Goal: Find specific page/section: Find specific page/section

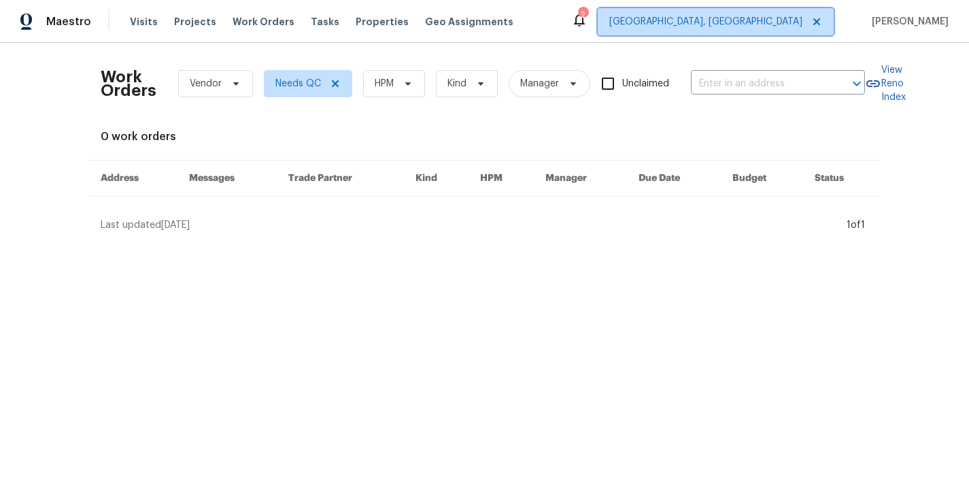
click at [797, 20] on span "[GEOGRAPHIC_DATA], [GEOGRAPHIC_DATA]" at bounding box center [706, 22] width 193 height 14
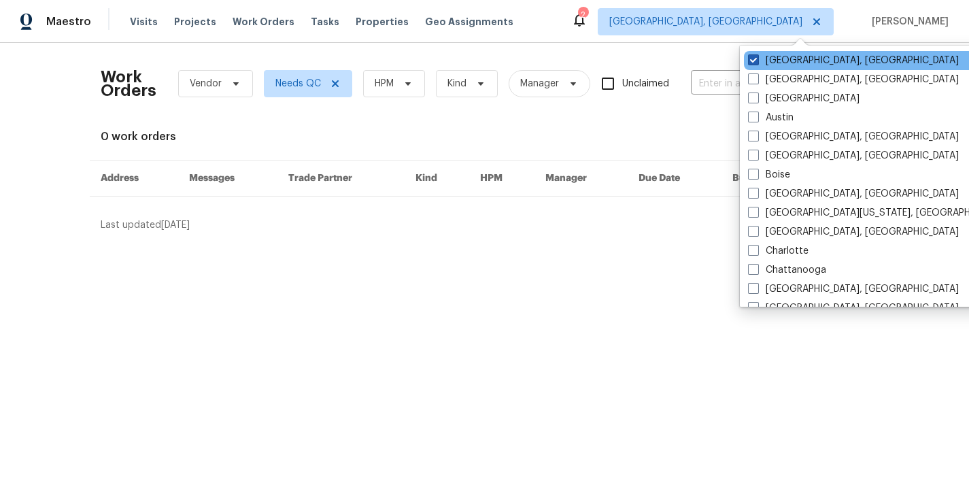
click at [753, 60] on span at bounding box center [753, 59] width 11 height 11
click at [753, 60] on input "[GEOGRAPHIC_DATA], [GEOGRAPHIC_DATA]" at bounding box center [752, 58] width 9 height 9
checkbox input "true"
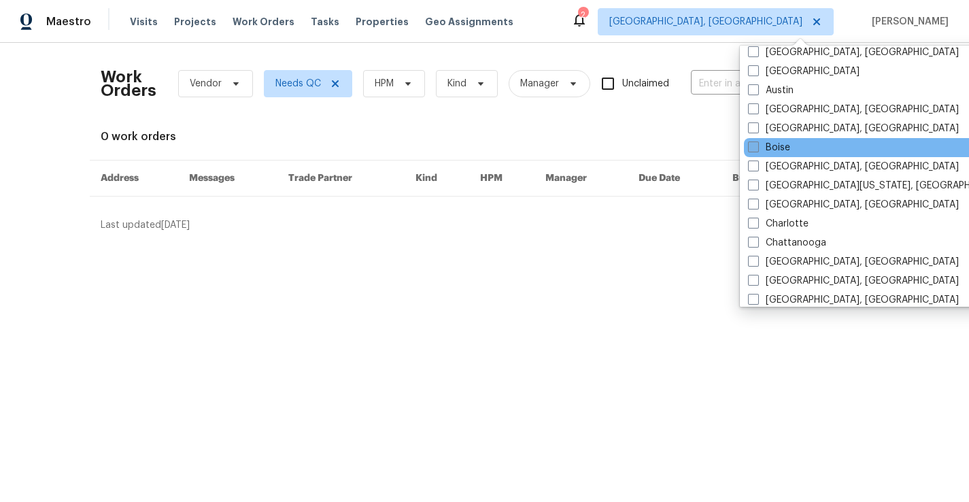
scroll to position [32, 0]
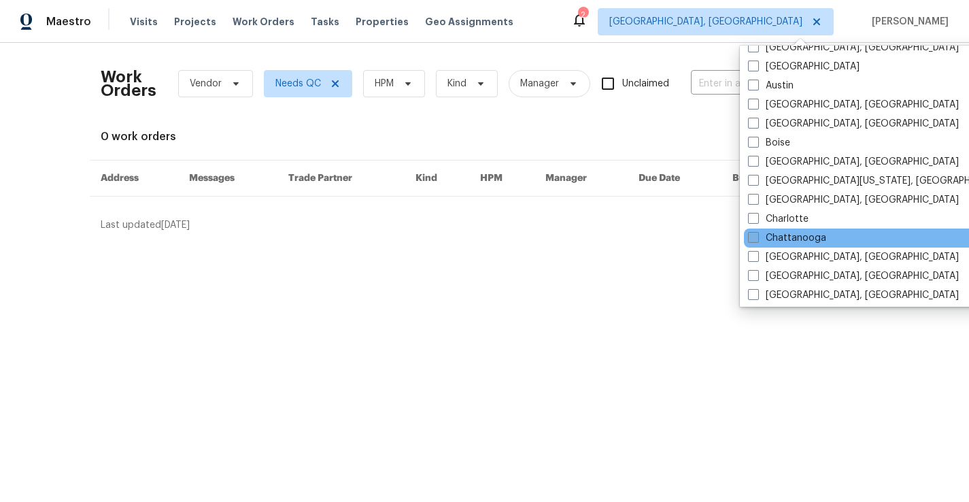
click at [780, 236] on label "Chattanooga" at bounding box center [787, 238] width 78 height 14
click at [757, 236] on input "Chattanooga" at bounding box center [752, 235] width 9 height 9
checkbox input "true"
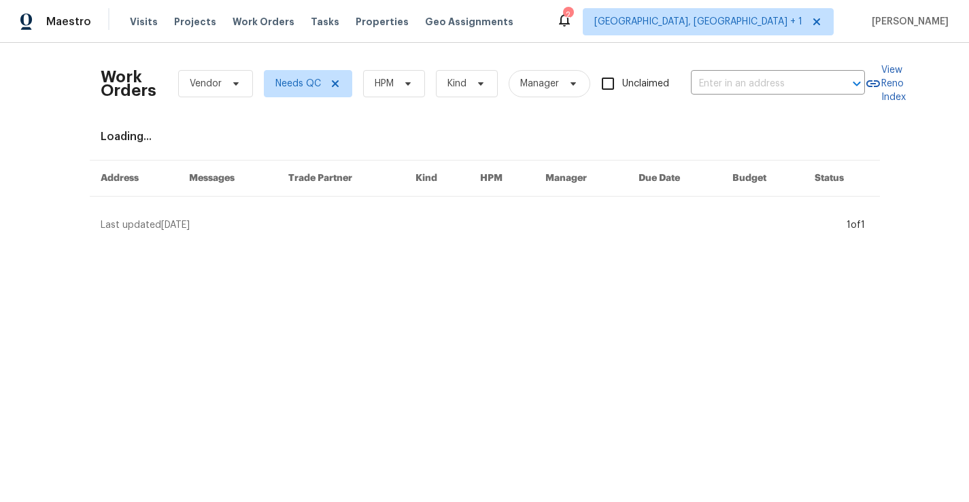
click at [685, 46] on div "Work Orders Vendor Needs QC HPM Kind Manager Unclaimed ​ View Reno Index Loadin…" at bounding box center [484, 143] width 969 height 200
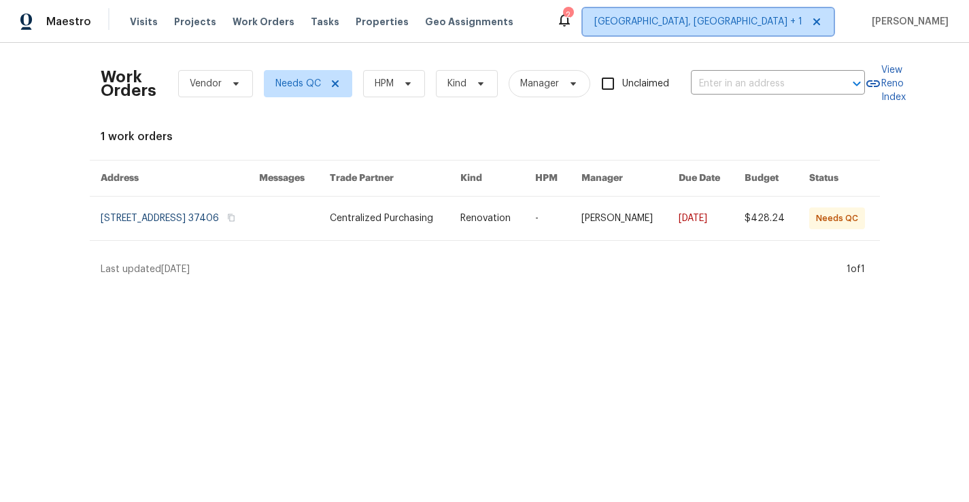
click at [788, 24] on span "[GEOGRAPHIC_DATA], [GEOGRAPHIC_DATA] + 1" at bounding box center [699, 22] width 208 height 14
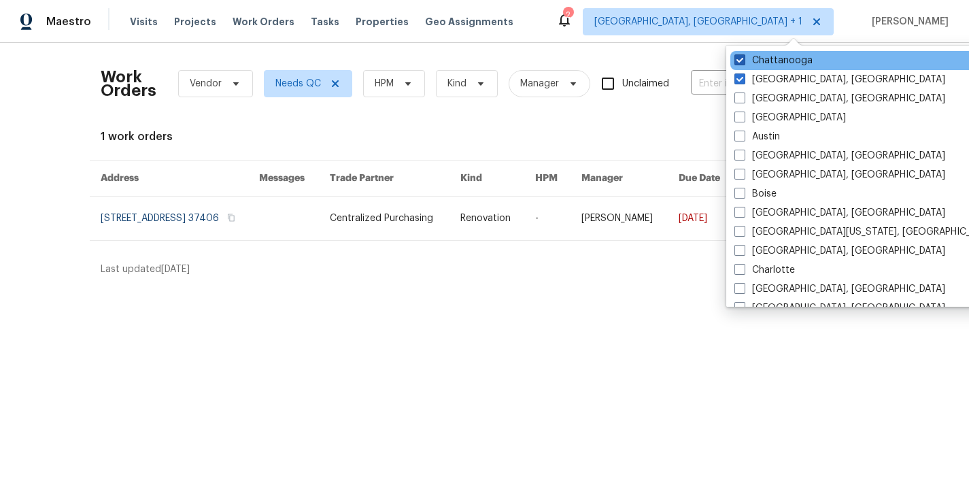
click at [785, 56] on label "Chattanooga" at bounding box center [774, 61] width 78 height 14
click at [744, 56] on input "Chattanooga" at bounding box center [739, 58] width 9 height 9
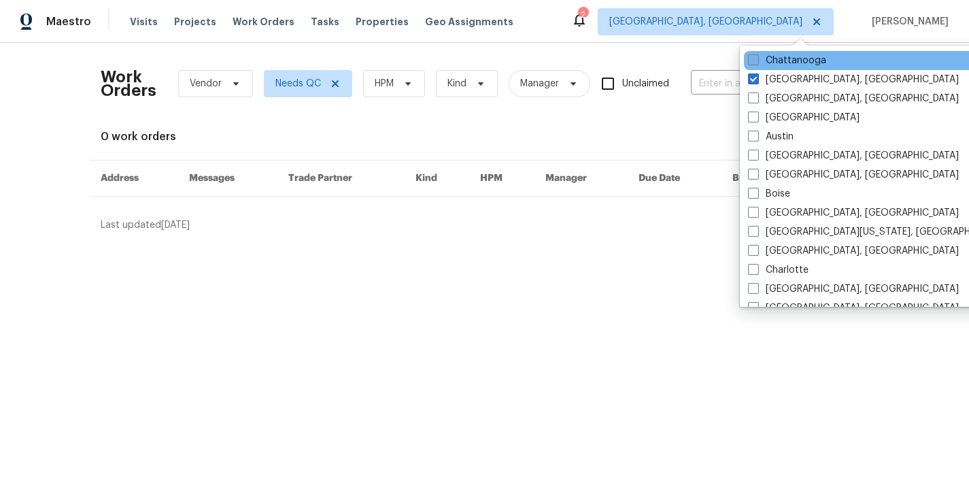
click at [784, 57] on label "Chattanooga" at bounding box center [787, 61] width 78 height 14
click at [757, 57] on input "Chattanooga" at bounding box center [752, 58] width 9 height 9
checkbox input "true"
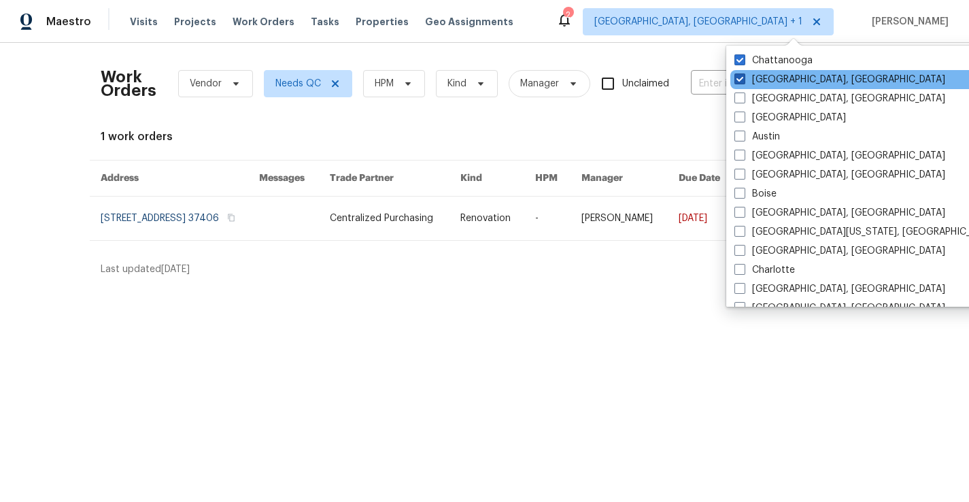
click at [775, 82] on label "[GEOGRAPHIC_DATA], [GEOGRAPHIC_DATA]" at bounding box center [840, 80] width 211 height 14
click at [744, 82] on input "[GEOGRAPHIC_DATA], [GEOGRAPHIC_DATA]" at bounding box center [739, 77] width 9 height 9
checkbox input "false"
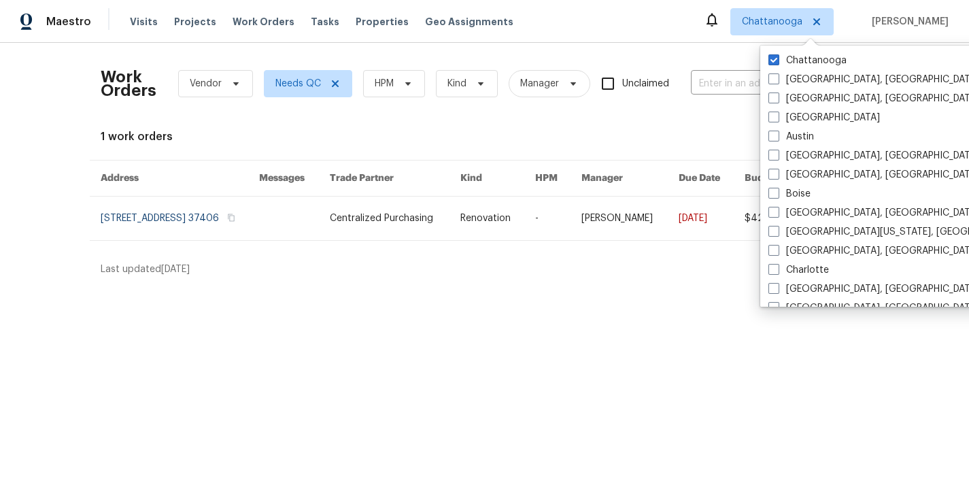
click at [656, 44] on div "Work Orders Vendor Needs QC HPM Kind Manager Unclaimed ​ View Reno Index 1 work…" at bounding box center [484, 165] width 969 height 244
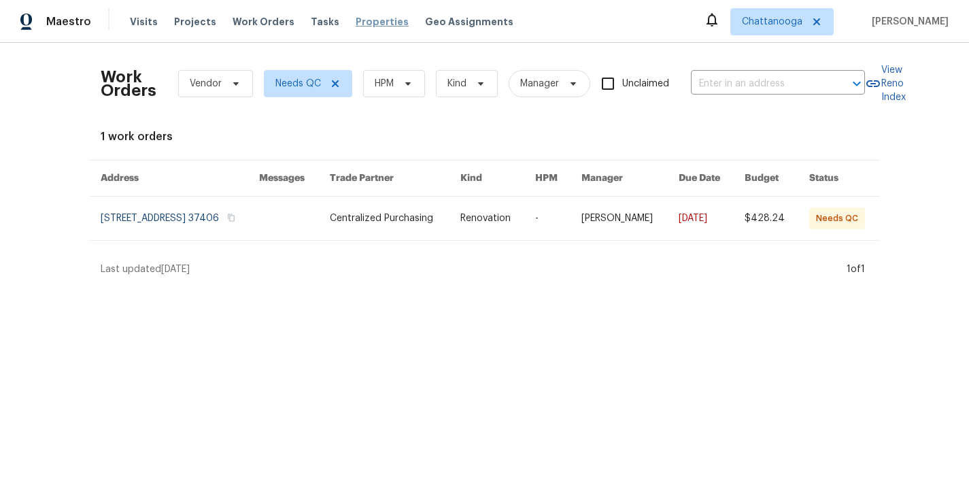
click at [368, 24] on span "Properties" at bounding box center [382, 22] width 53 height 14
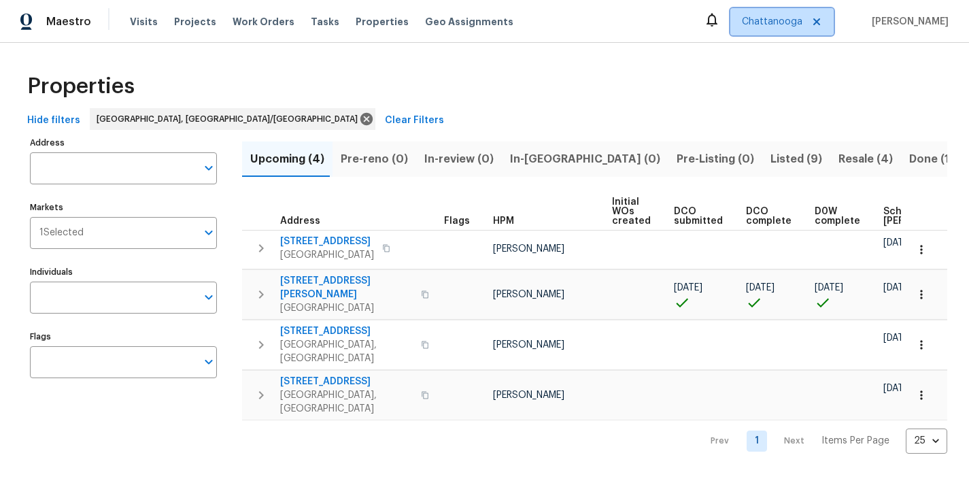
click at [803, 20] on span "Chattanooga" at bounding box center [772, 22] width 61 height 14
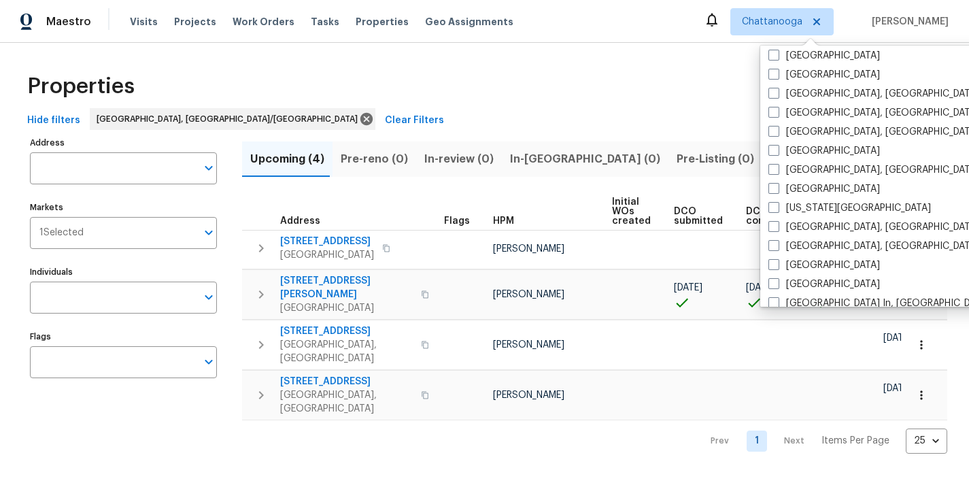
scroll to position [415, 0]
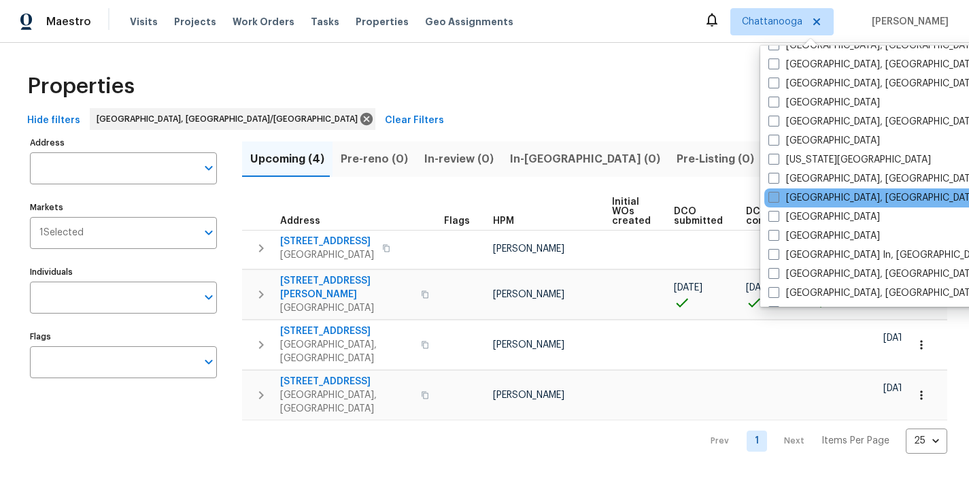
click at [799, 201] on label "[GEOGRAPHIC_DATA], [GEOGRAPHIC_DATA]" at bounding box center [874, 198] width 211 height 14
click at [778, 200] on input "[GEOGRAPHIC_DATA], [GEOGRAPHIC_DATA]" at bounding box center [773, 195] width 9 height 9
checkbox input "true"
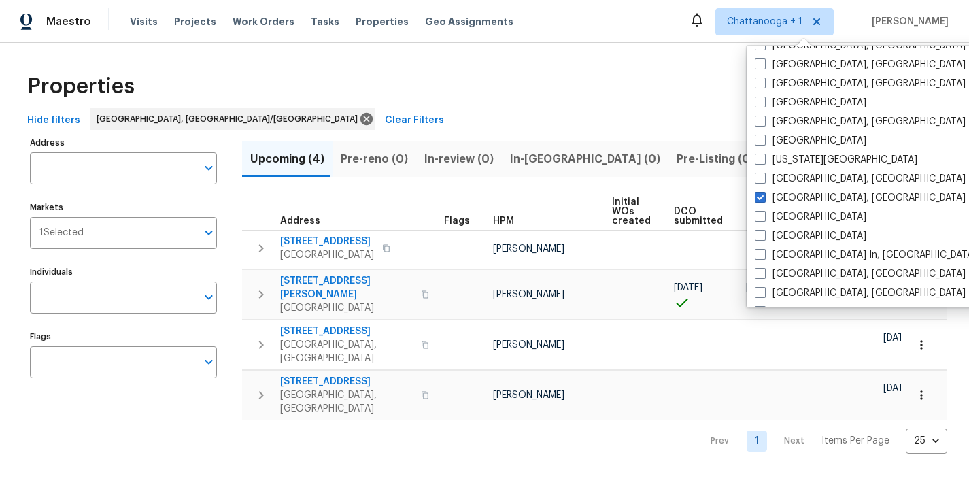
click at [942, 116] on div "Hide filters [GEOGRAPHIC_DATA], [GEOGRAPHIC_DATA]/[GEOGRAPHIC_DATA] Clear Filte…" at bounding box center [485, 120] width 926 height 25
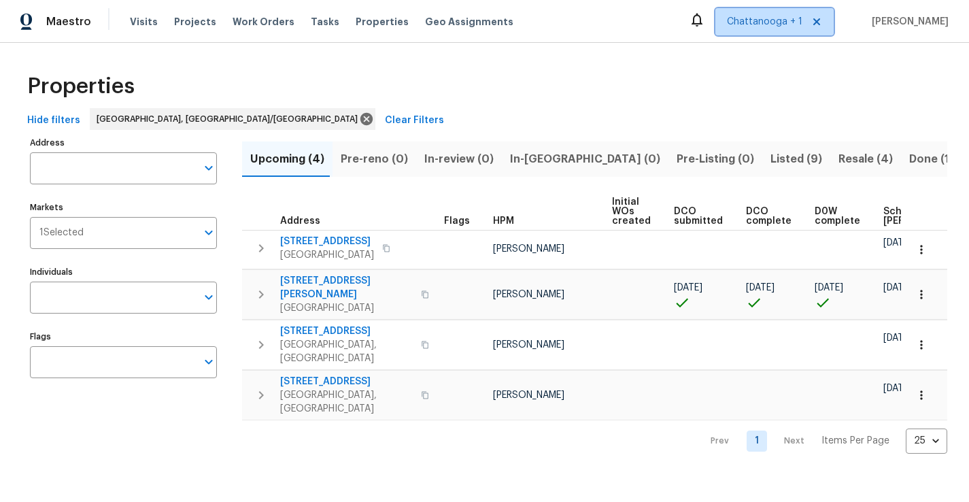
click at [793, 23] on span "Chattanooga + 1" at bounding box center [765, 22] width 76 height 14
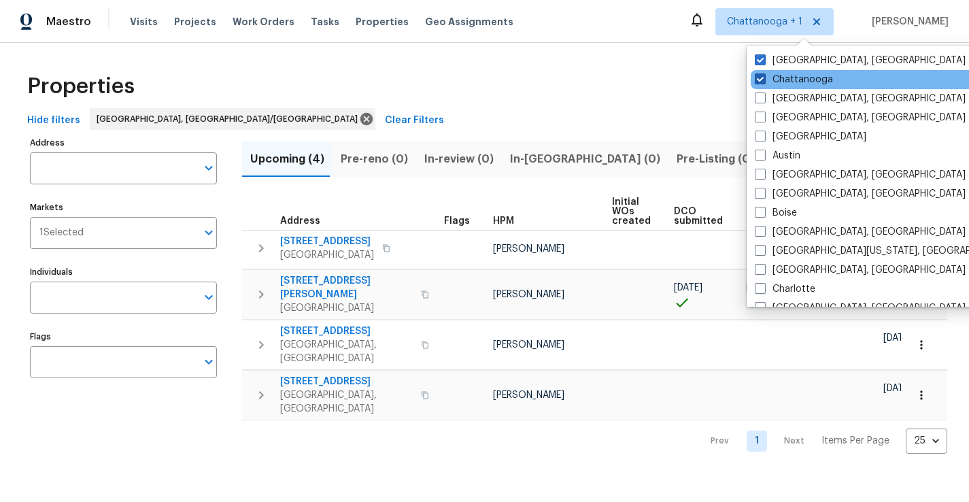
click at [801, 76] on label "Chattanooga" at bounding box center [794, 80] width 78 height 14
click at [764, 76] on input "Chattanooga" at bounding box center [759, 77] width 9 height 9
checkbox input "false"
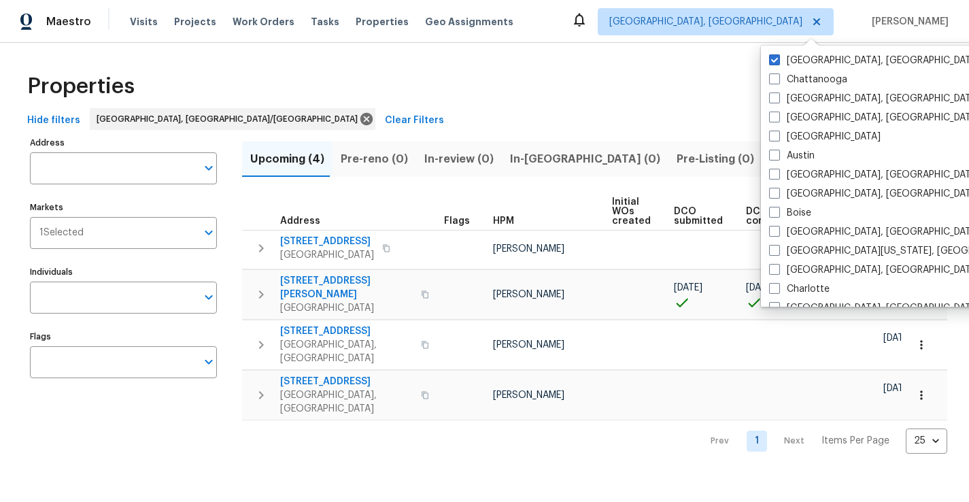
click at [665, 110] on div "Hide filters [GEOGRAPHIC_DATA], [GEOGRAPHIC_DATA]/[GEOGRAPHIC_DATA] Clear Filte…" at bounding box center [485, 120] width 926 height 25
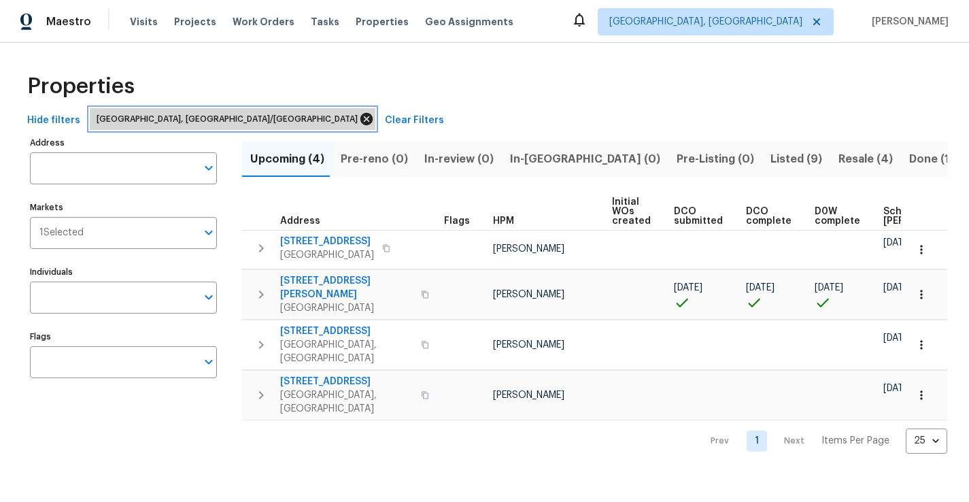
click at [361, 122] on icon at bounding box center [367, 119] width 12 height 12
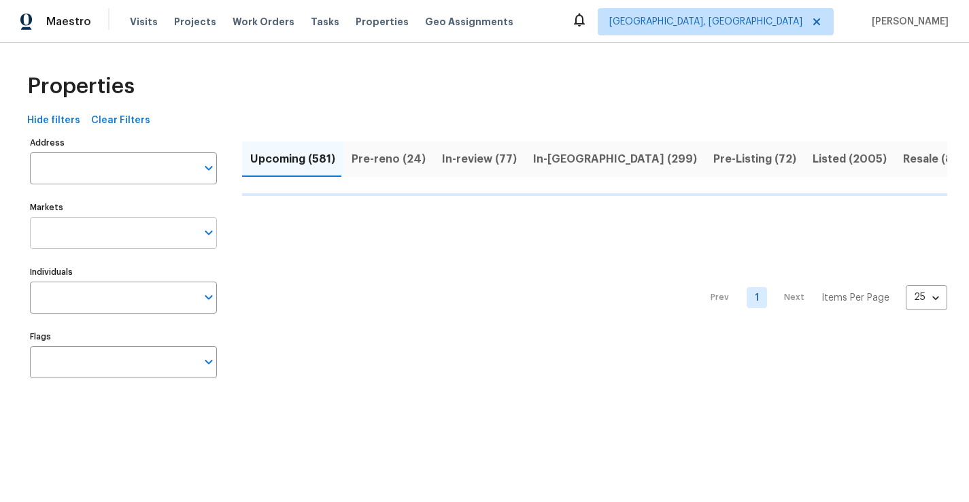
click at [210, 232] on icon "Open" at bounding box center [209, 232] width 16 height 16
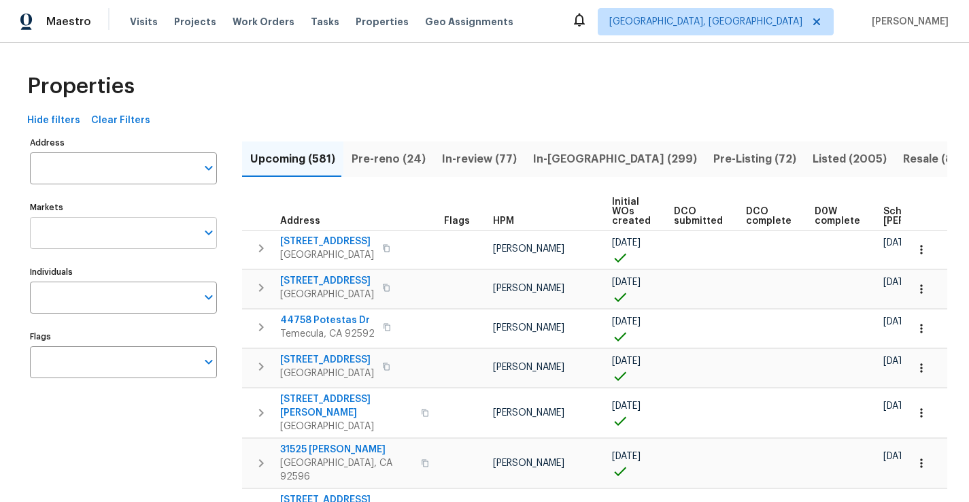
click at [192, 237] on input "Markets" at bounding box center [113, 233] width 167 height 32
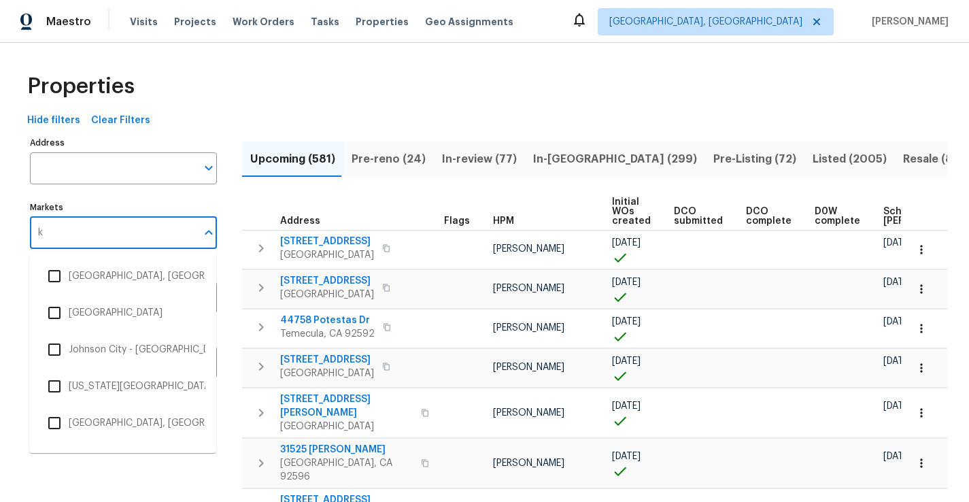
type input "kn"
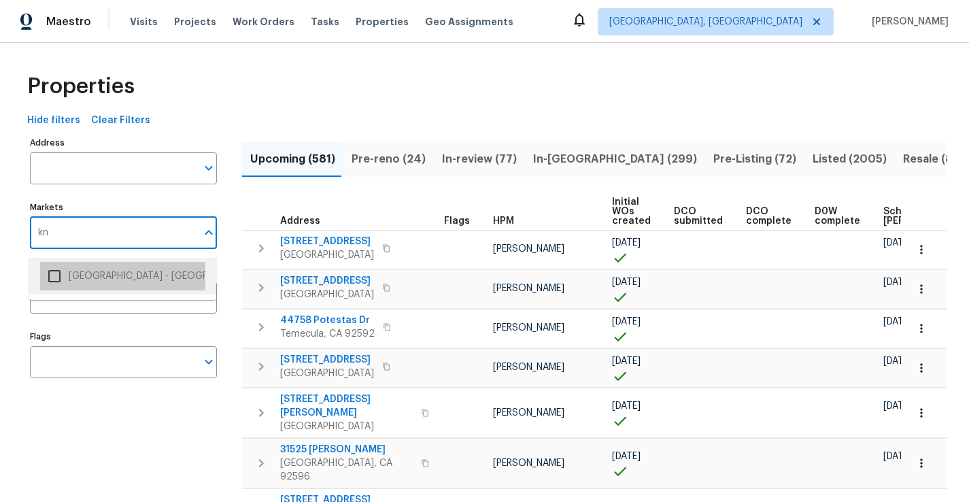
click at [154, 271] on li "Knoxville - Morristown, TN" at bounding box center [122, 276] width 165 height 29
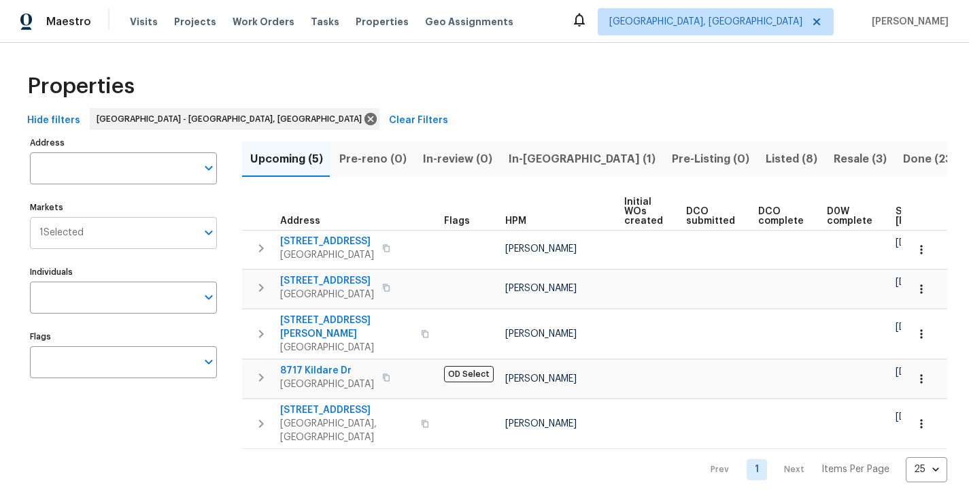
click at [204, 234] on icon "Open" at bounding box center [209, 232] width 16 height 16
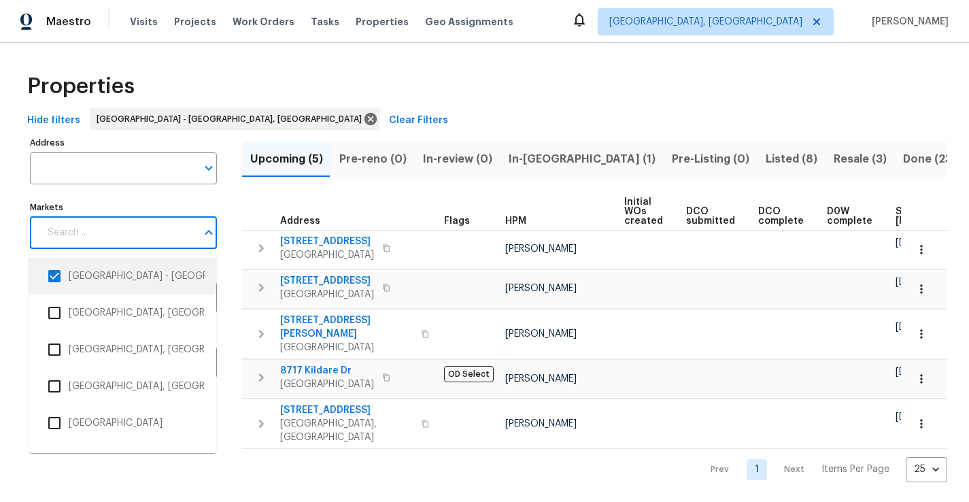
click at [161, 282] on li "Knoxville - Morristown, TN" at bounding box center [122, 276] width 165 height 29
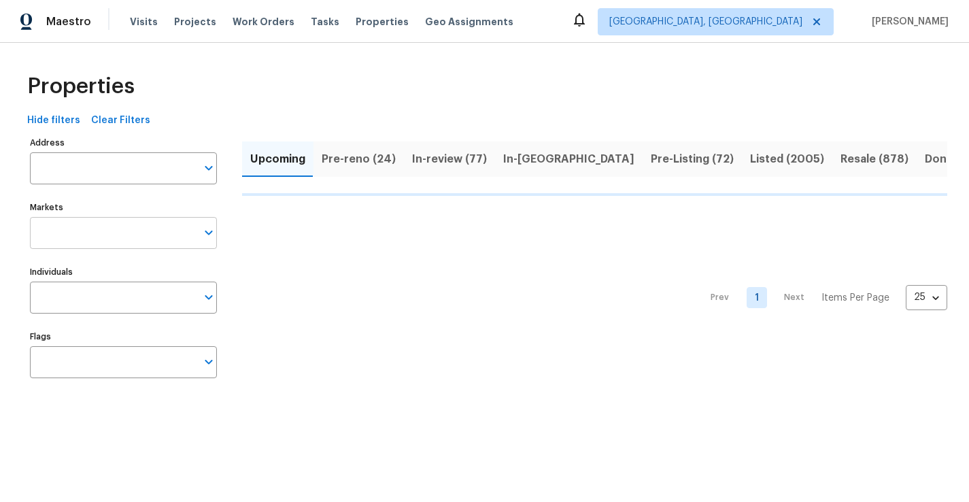
click at [144, 241] on input "Markets" at bounding box center [113, 233] width 167 height 32
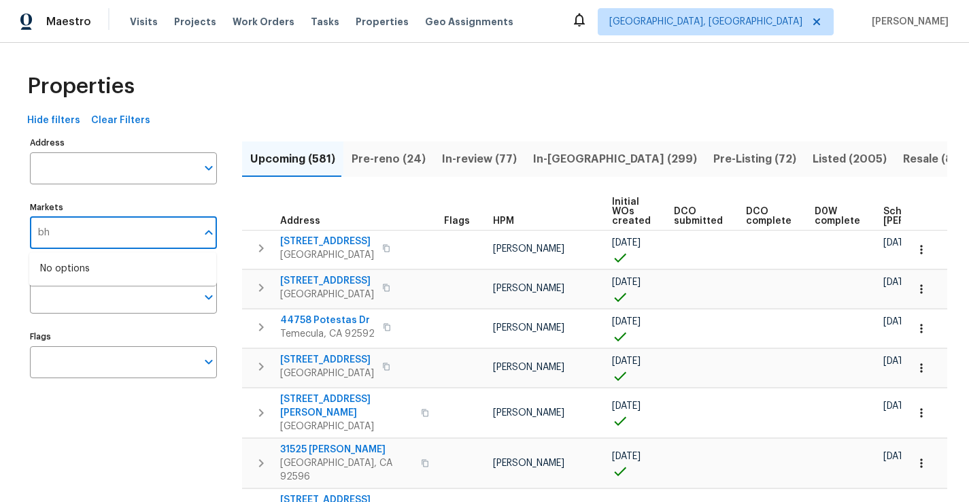
type input "b"
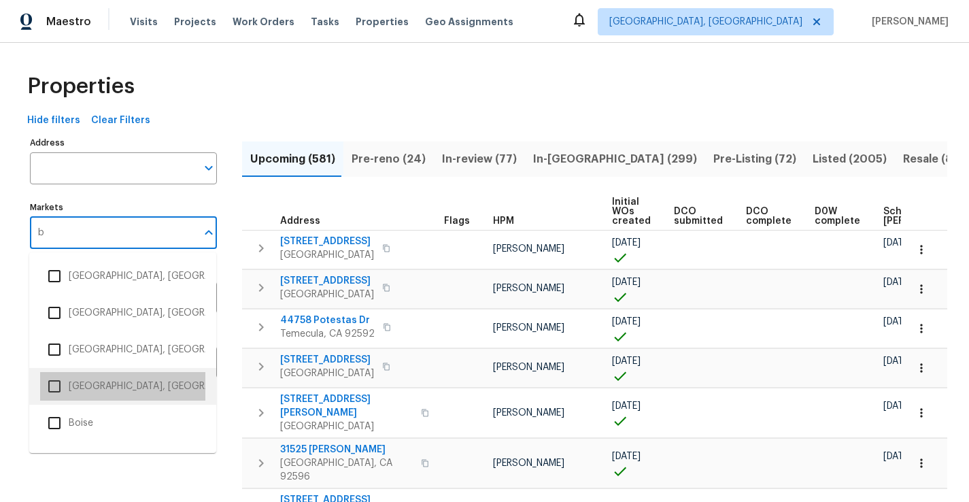
click at [122, 380] on li "[GEOGRAPHIC_DATA], [GEOGRAPHIC_DATA]" at bounding box center [122, 386] width 165 height 29
